Goal: Information Seeking & Learning: Learn about a topic

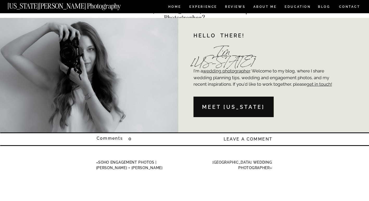
scroll to position [2259, 0]
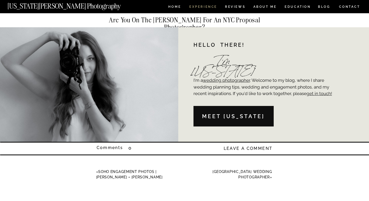
click at [203, 8] on nav "Experience" at bounding box center [202, 7] width 27 height 4
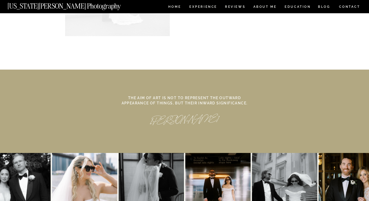
scroll to position [2436, 0]
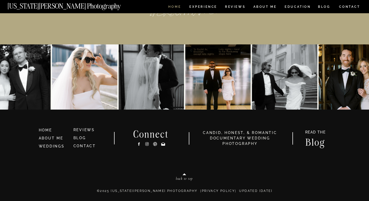
click at [174, 5] on nav "HOME" at bounding box center [174, 7] width 15 height 4
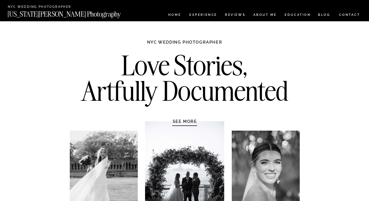
click at [346, 16] on nav "CONTACT" at bounding box center [350, 15] width 22 height 6
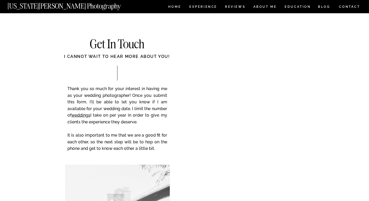
click at [323, 12] on div at bounding box center [184, 6] width 369 height 13
click at [323, 8] on nav "BLOG" at bounding box center [324, 7] width 12 height 4
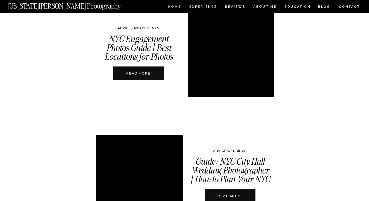
scroll to position [529, 0]
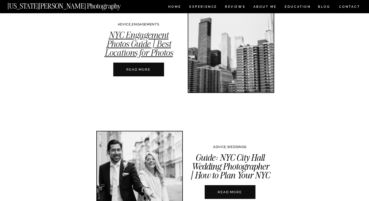
click at [143, 34] on link "NYC Engagement Photos Guide | Best Locations for Photos" at bounding box center [138, 43] width 68 height 29
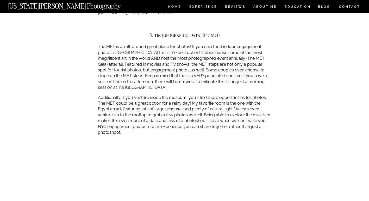
scroll to position [726, 0]
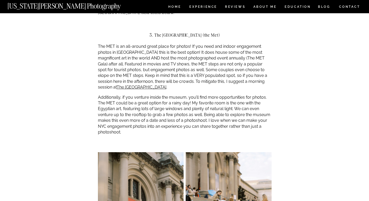
click at [183, 44] on p "The MET is an all-around great place for photos! If you need and indoor engagem…" at bounding box center [185, 67] width 174 height 47
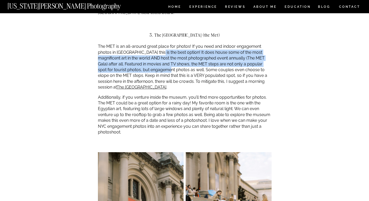
drag, startPoint x: 156, startPoint y: 23, endPoint x: 147, endPoint y: 40, distance: 19.3
click at [147, 44] on p "The MET is an all-around great place for photos! If you need and indoor engagem…" at bounding box center [185, 67] width 174 height 47
drag, startPoint x: 147, startPoint y: 40, endPoint x: 141, endPoint y: 43, distance: 6.6
click at [141, 44] on p "The MET is an all-around great place for photos! If you need and indoor engagem…" at bounding box center [185, 67] width 174 height 47
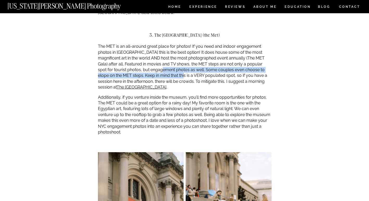
drag, startPoint x: 141, startPoint y: 43, endPoint x: 153, endPoint y: 47, distance: 12.4
click at [153, 47] on p "The MET is an all-around great place for photos! If you need and indoor engagem…" at bounding box center [185, 67] width 174 height 47
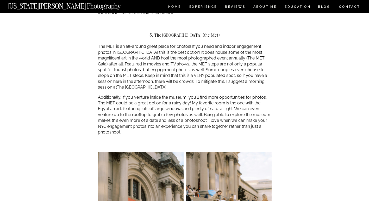
drag, startPoint x: 153, startPoint y: 47, endPoint x: 158, endPoint y: 62, distance: 15.7
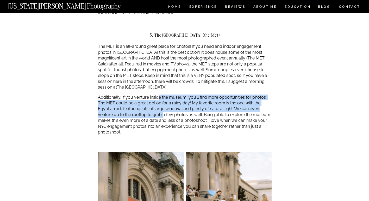
drag, startPoint x: 157, startPoint y: 69, endPoint x: 162, endPoint y: 87, distance: 18.7
click at [162, 95] on p "Additionally, if you venture inside the museum, you’ll find more opportunities …" at bounding box center [185, 115] width 174 height 41
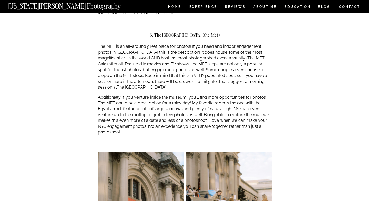
click at [158, 95] on p "Additionally, if you venture inside the museum, you’ll find more opportunities …" at bounding box center [185, 115] width 174 height 41
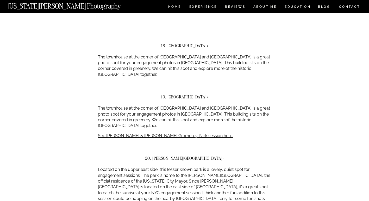
scroll to position [3669, 0]
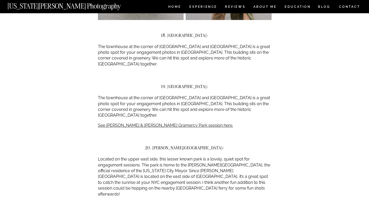
click at [207, 157] on p "Located on the upper east side, this lesser known park is a lovely, quiet spot …" at bounding box center [185, 177] width 174 height 41
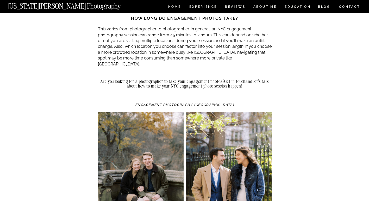
scroll to position [5742, 0]
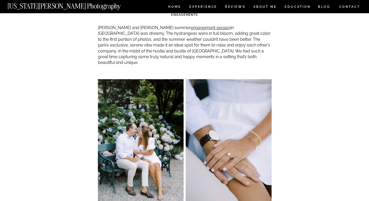
scroll to position [104, 0]
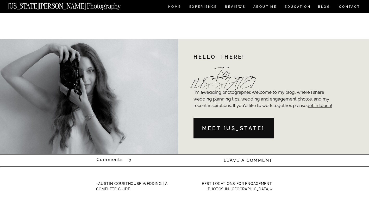
scroll to position [1513, 0]
